Goal: Task Accomplishment & Management: Manage account settings

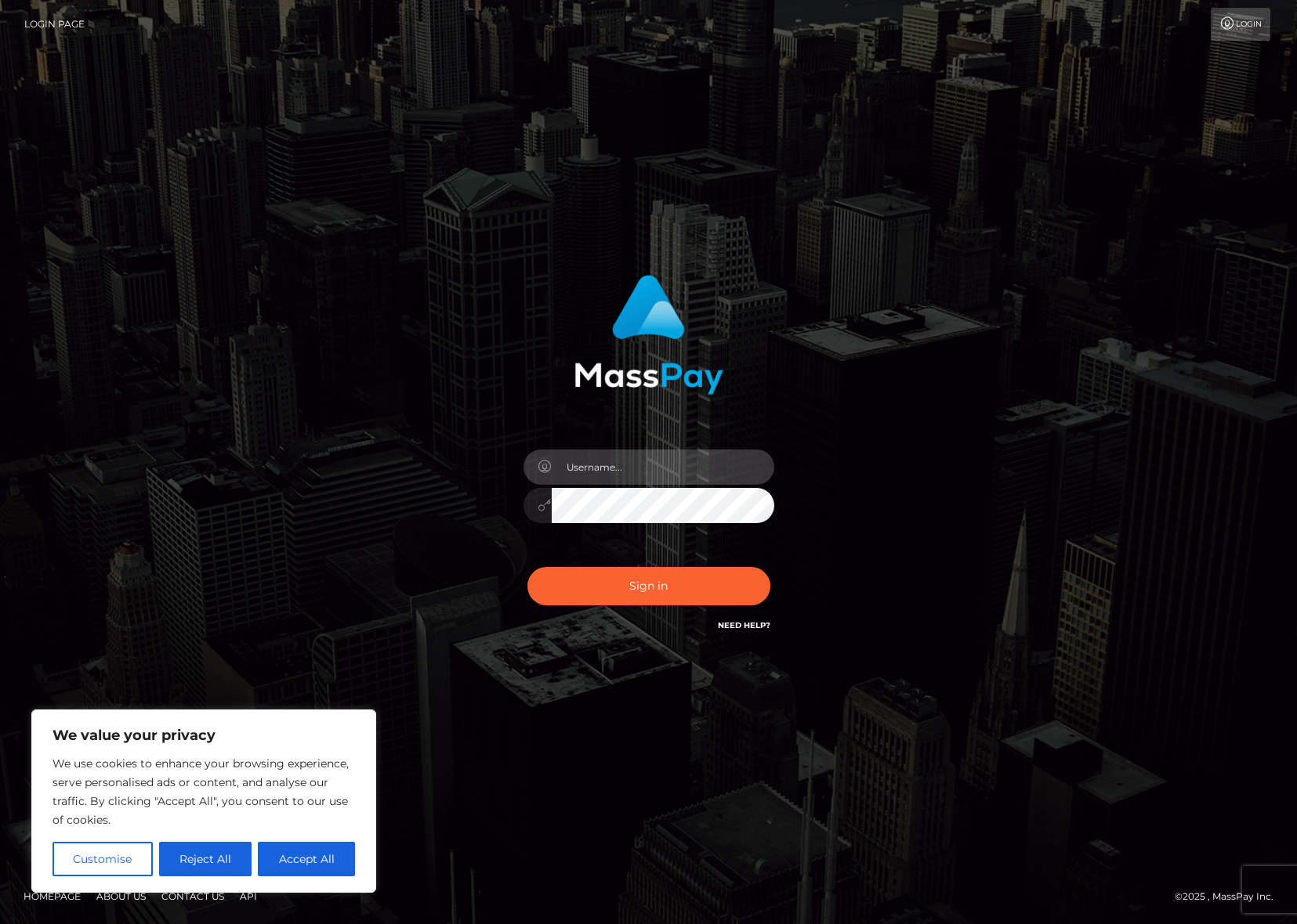
click at [663, 460] on input "text" at bounding box center [663, 467] width 223 height 35
type input "ollieAN.fanvue"
click at [608, 465] on input "text" at bounding box center [663, 467] width 223 height 35
type input "ollieAN.fanvue"
click at [622, 462] on input "text" at bounding box center [663, 467] width 223 height 35
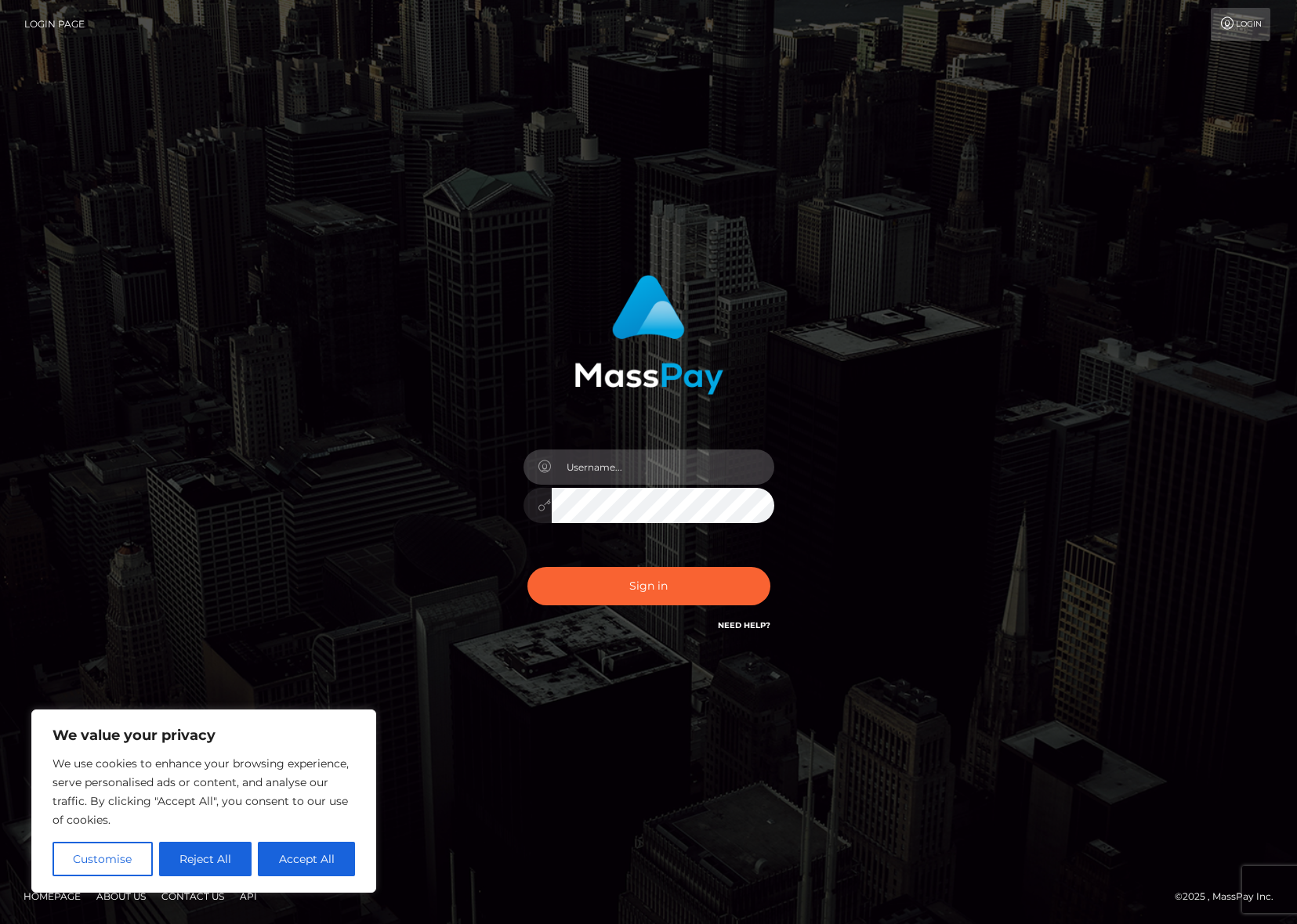
type input "ollieAN.fanvue"
